Goal: Navigation & Orientation: Find specific page/section

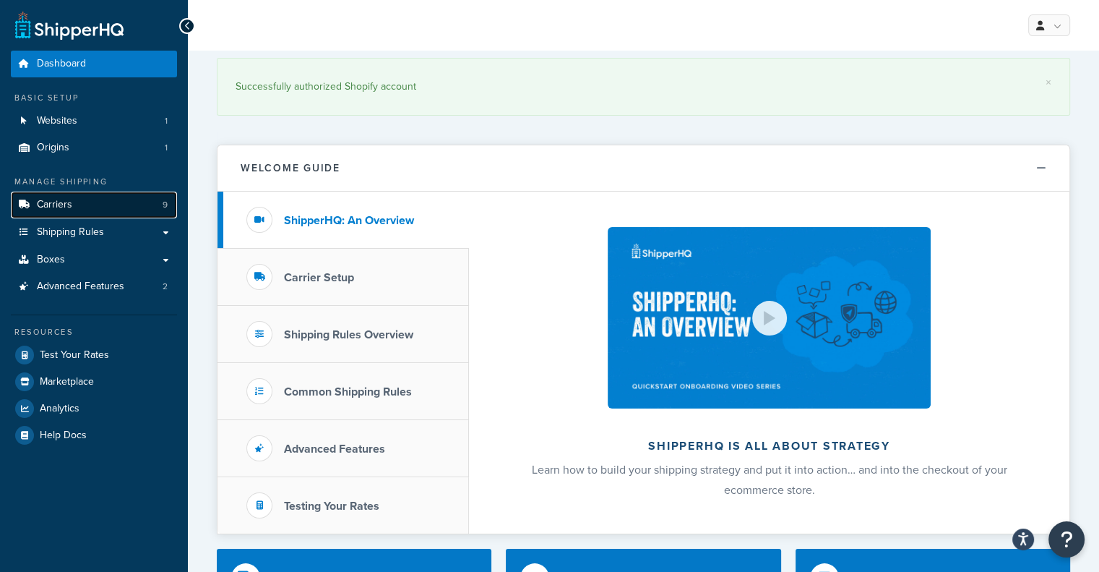
click at [97, 205] on link "Carriers 9" at bounding box center [94, 205] width 166 height 27
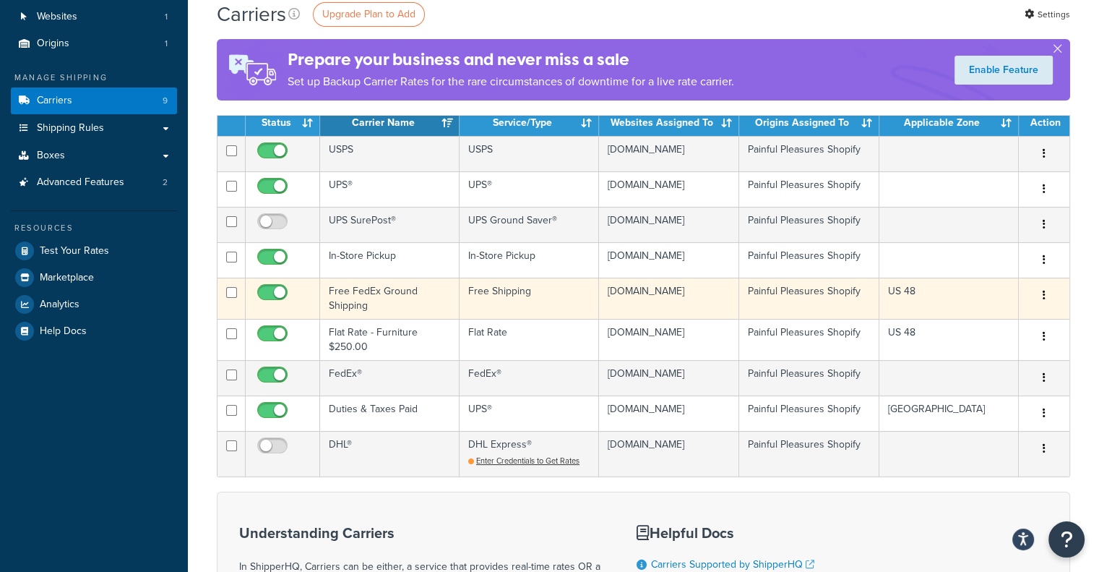
scroll to position [104, 0]
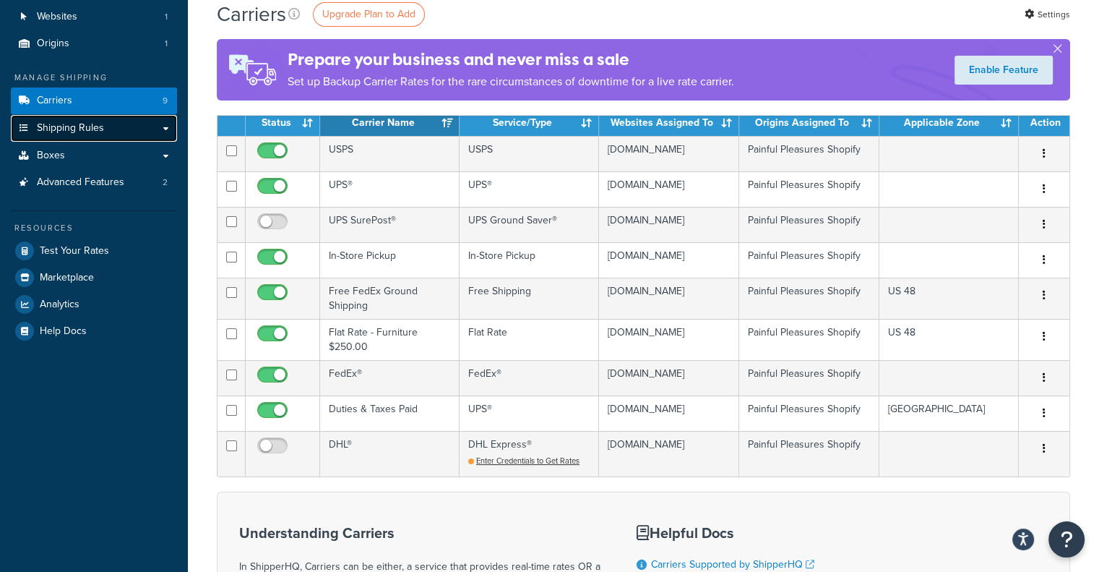
click at [67, 129] on span "Shipping Rules" at bounding box center [70, 128] width 67 height 12
